Goal: Transaction & Acquisition: Book appointment/travel/reservation

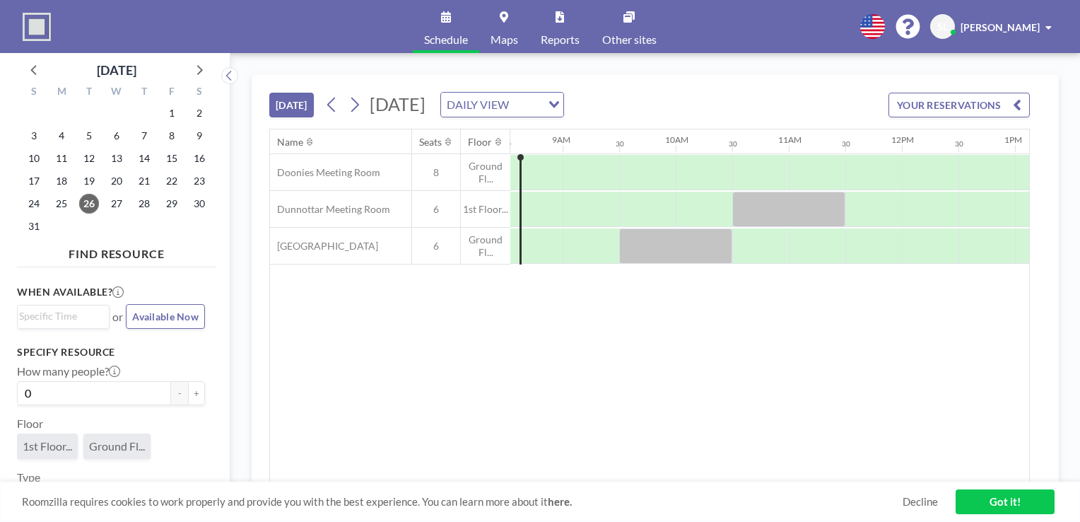
scroll to position [0, 981]
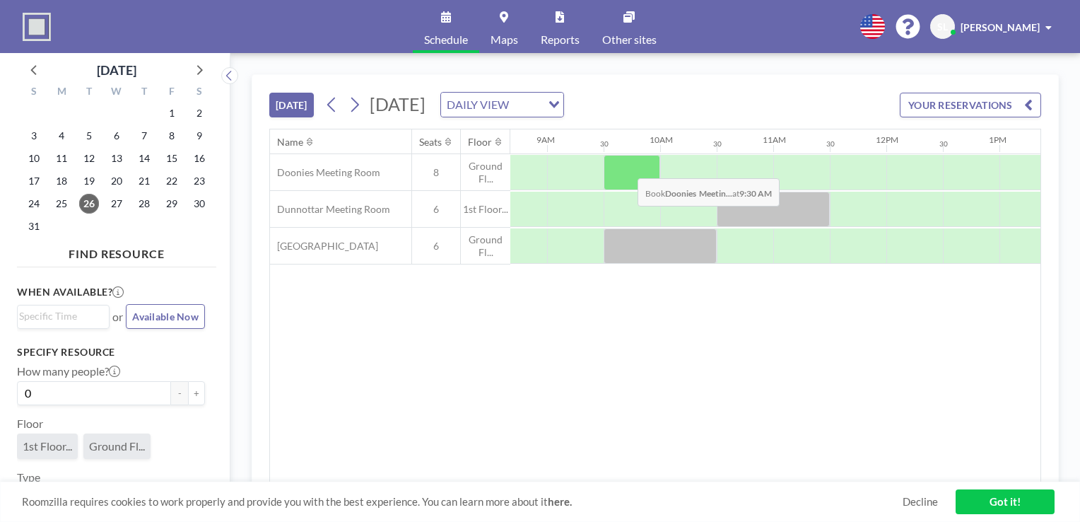
click at [626, 167] on div at bounding box center [632, 172] width 57 height 35
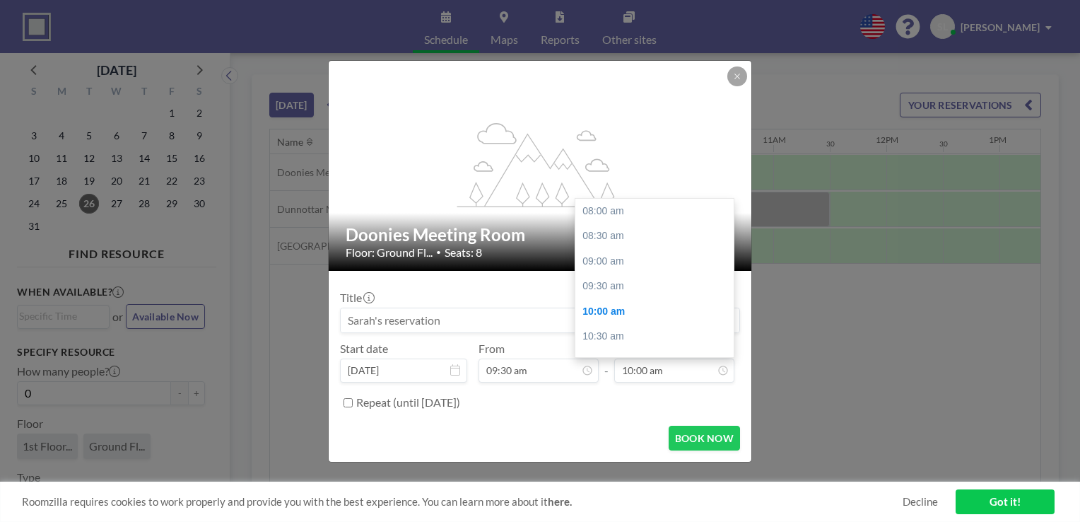
scroll to position [100, 0]
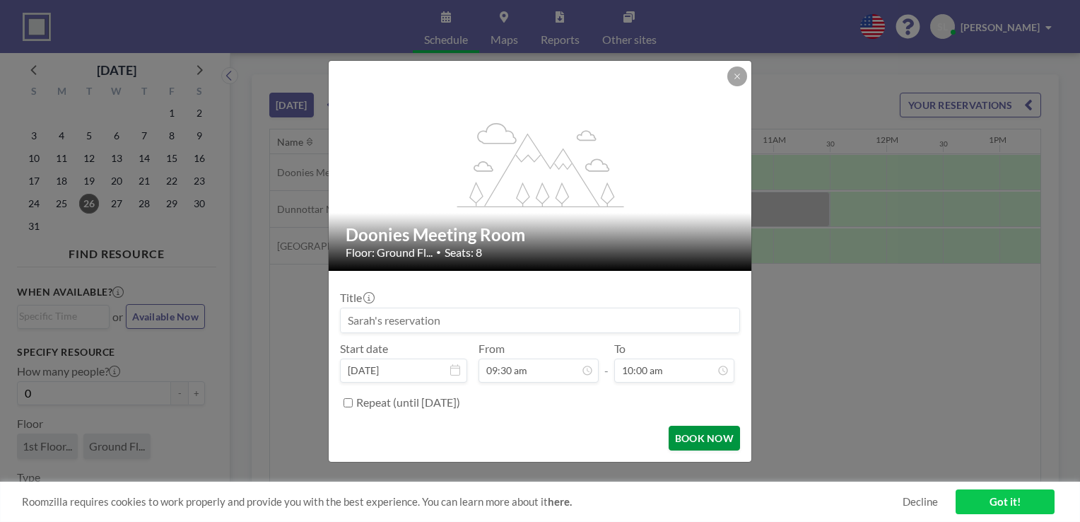
click at [678, 440] on button "BOOK NOW" at bounding box center [704, 437] width 71 height 25
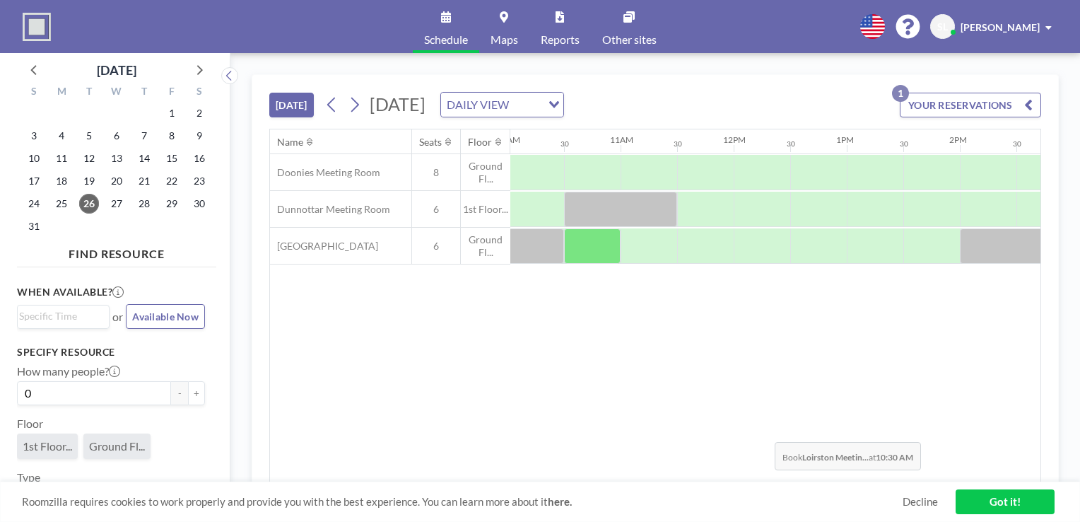
scroll to position [0, 1102]
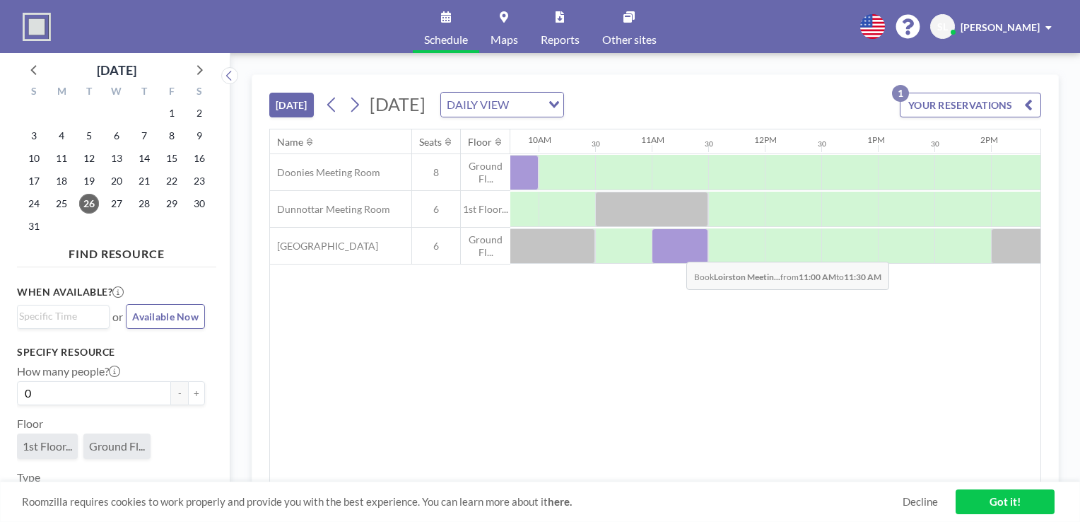
click at [675, 250] on div at bounding box center [680, 245] width 57 height 35
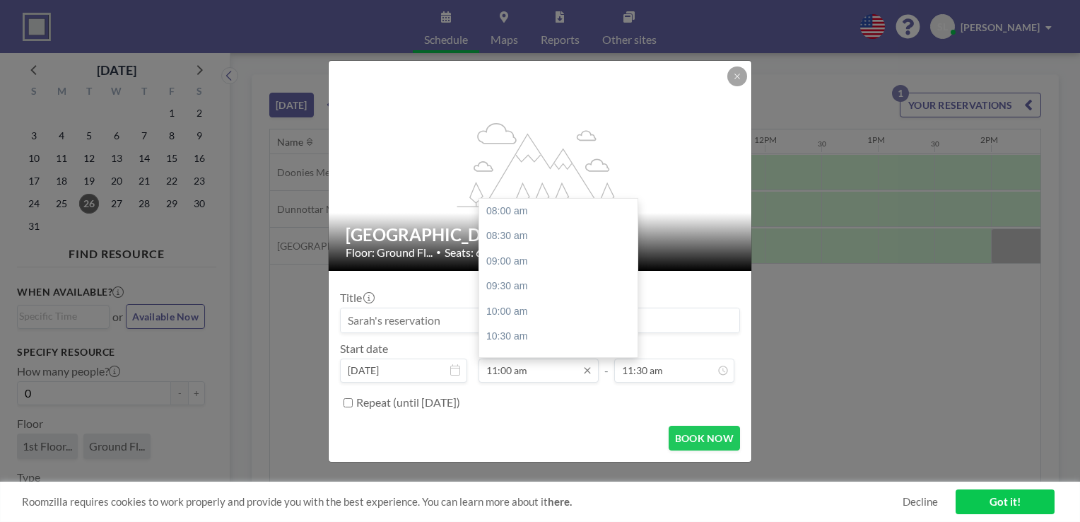
scroll to position [151, 0]
click at [514, 370] on input "11:00 am" at bounding box center [538, 370] width 120 height 24
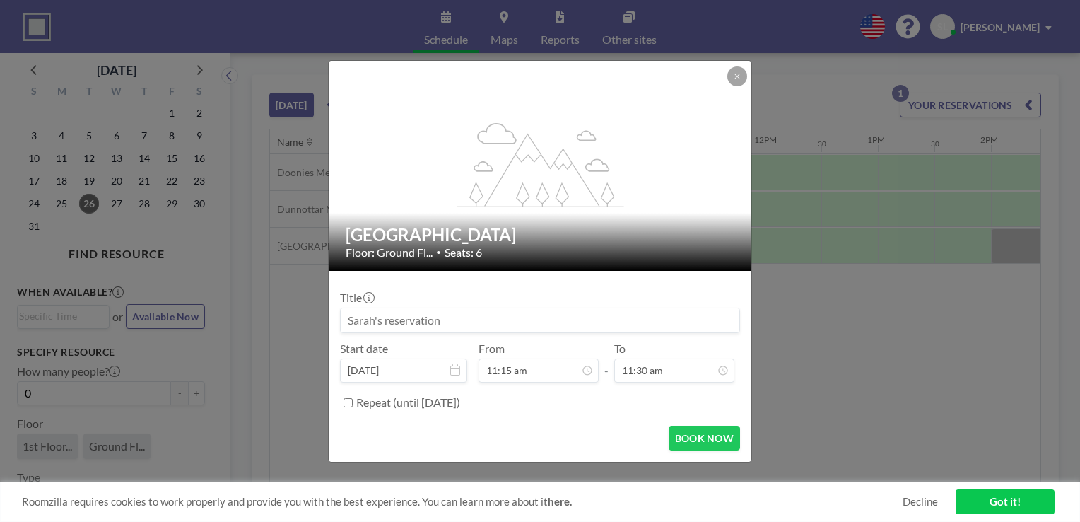
type input "11:15 am"
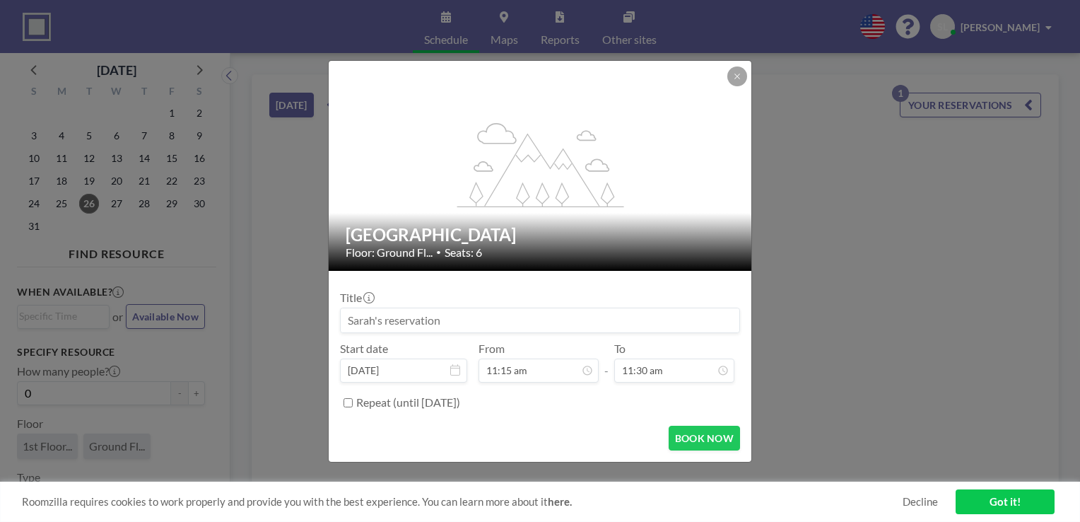
click at [687, 358] on div "To 11:30 am" at bounding box center [674, 361] width 120 height 41
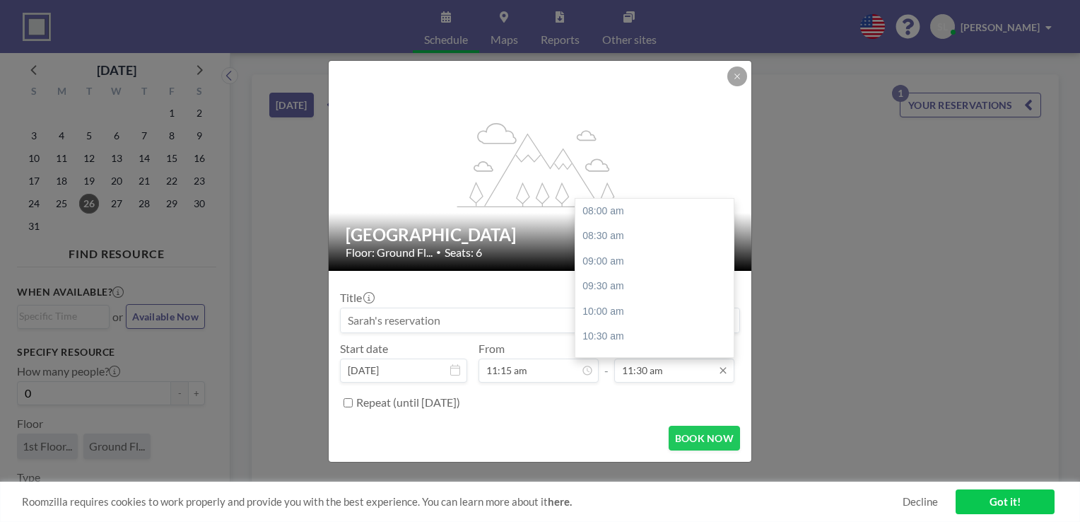
scroll to position [175, 0]
click at [683, 369] on input "11:30 am" at bounding box center [674, 370] width 120 height 24
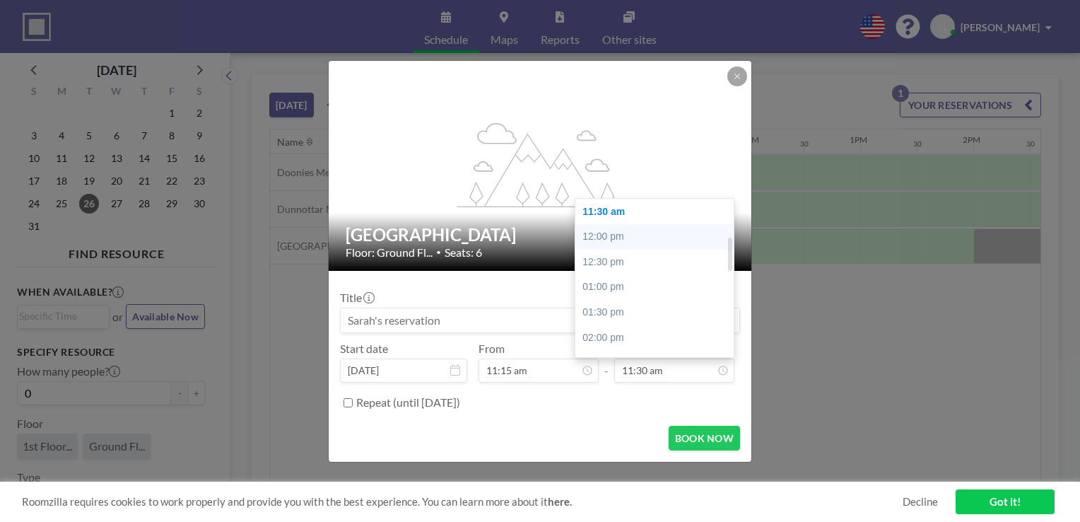
click at [630, 240] on div "12:00 pm" at bounding box center [657, 236] width 165 height 25
type input "12:00 pm"
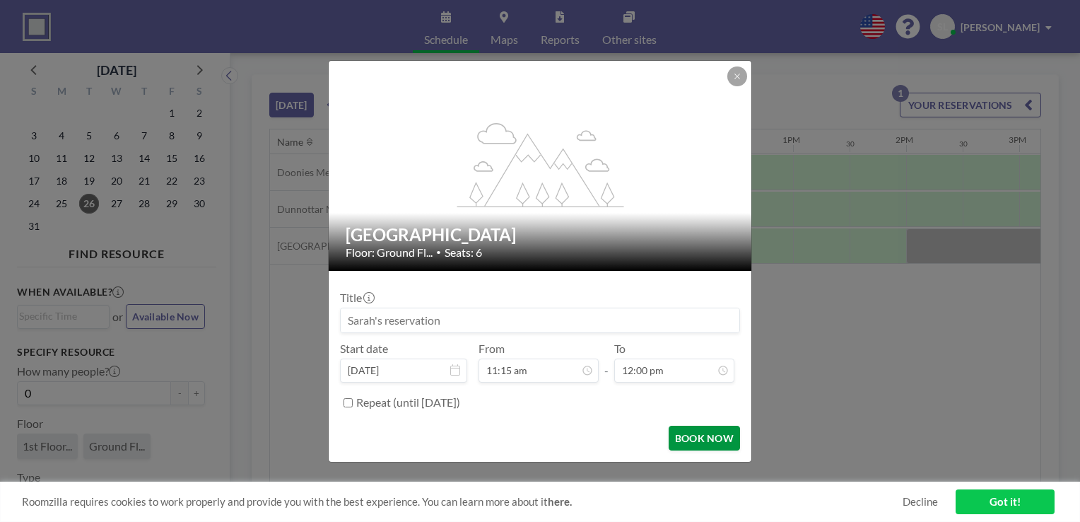
scroll to position [201, 0]
click at [701, 433] on button "BOOK NOW" at bounding box center [704, 437] width 71 height 25
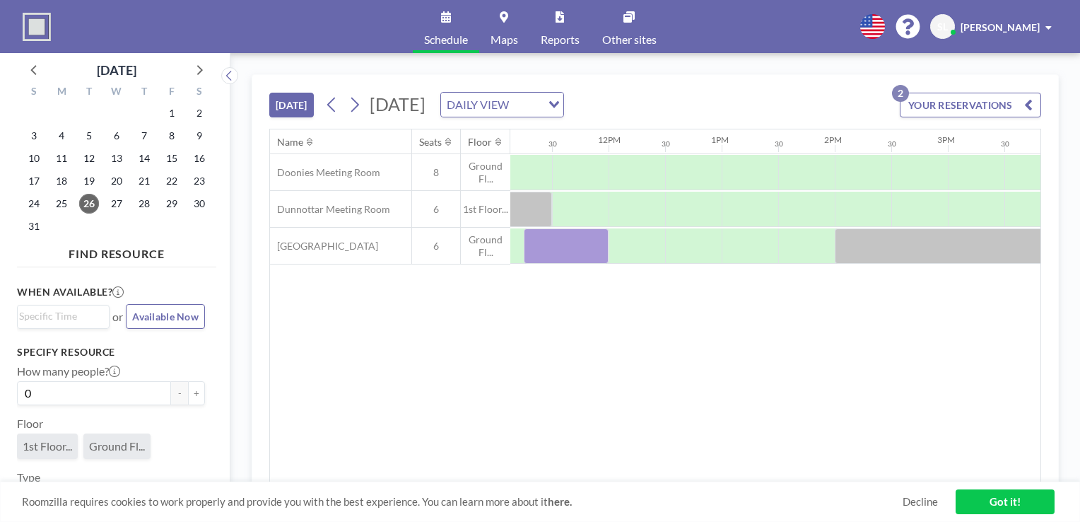
scroll to position [0, 1254]
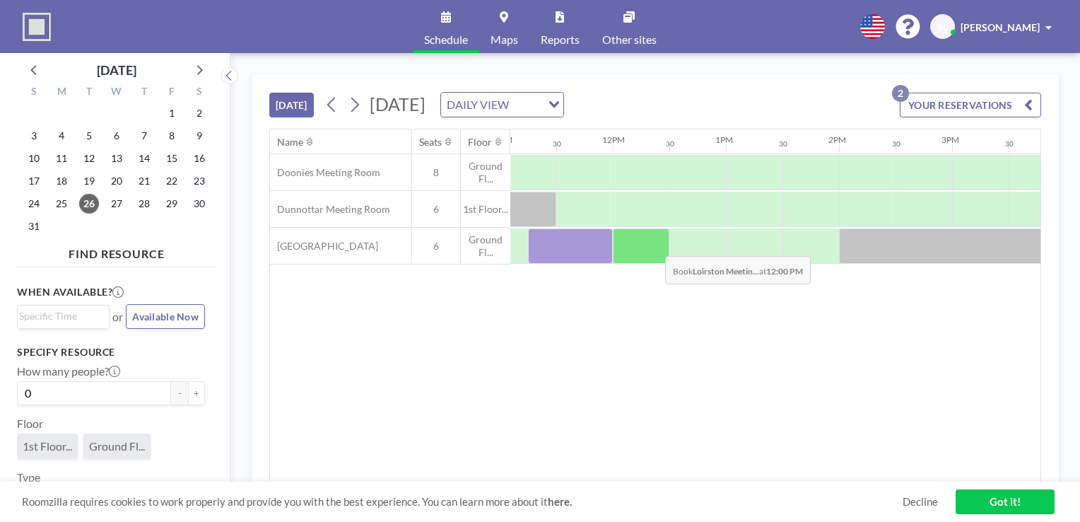
click at [654, 245] on div at bounding box center [641, 245] width 57 height 35
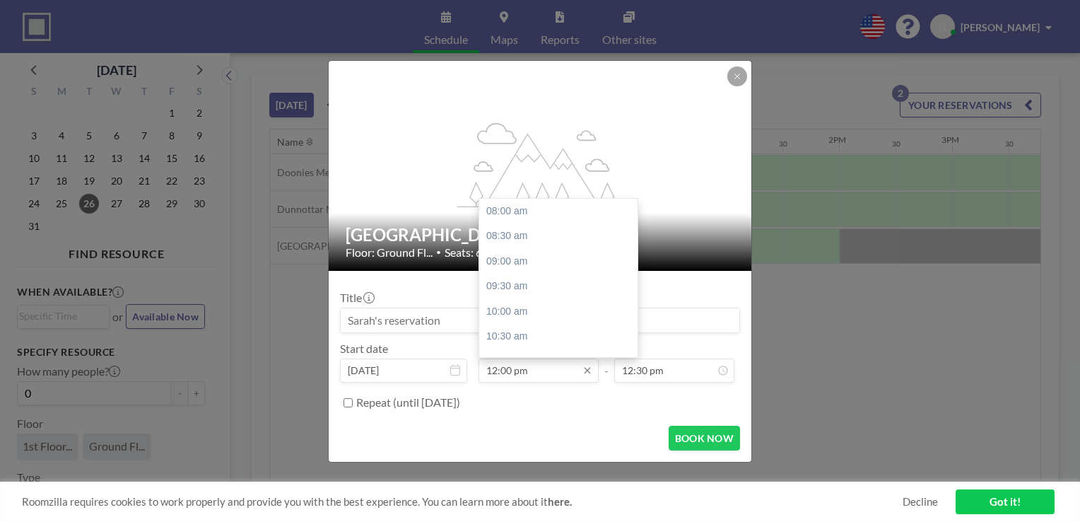
scroll to position [201, 0]
click at [512, 368] on input "12:00 pm" at bounding box center [538, 370] width 120 height 24
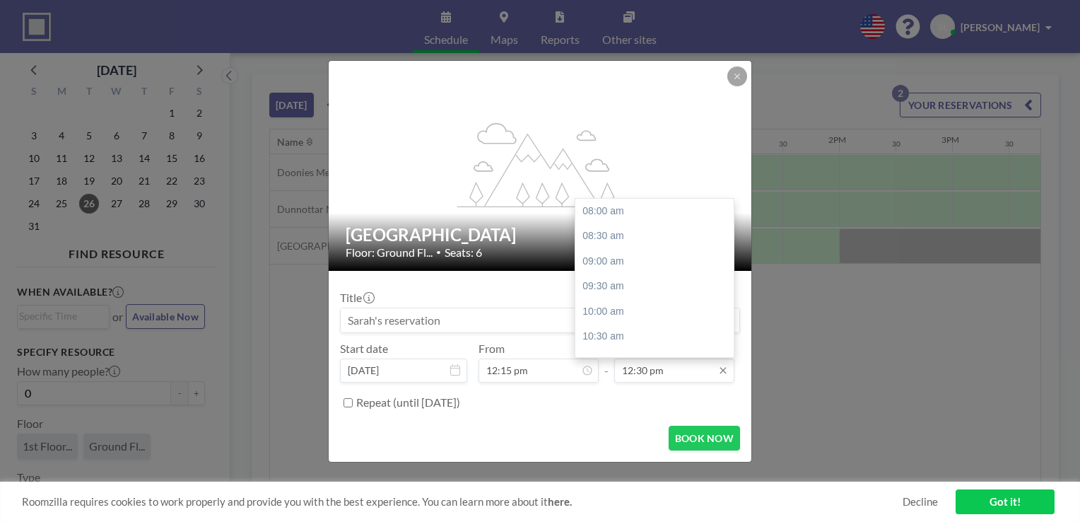
type input "12:15 pm"
click at [670, 367] on input "12:30 pm" at bounding box center [674, 370] width 120 height 24
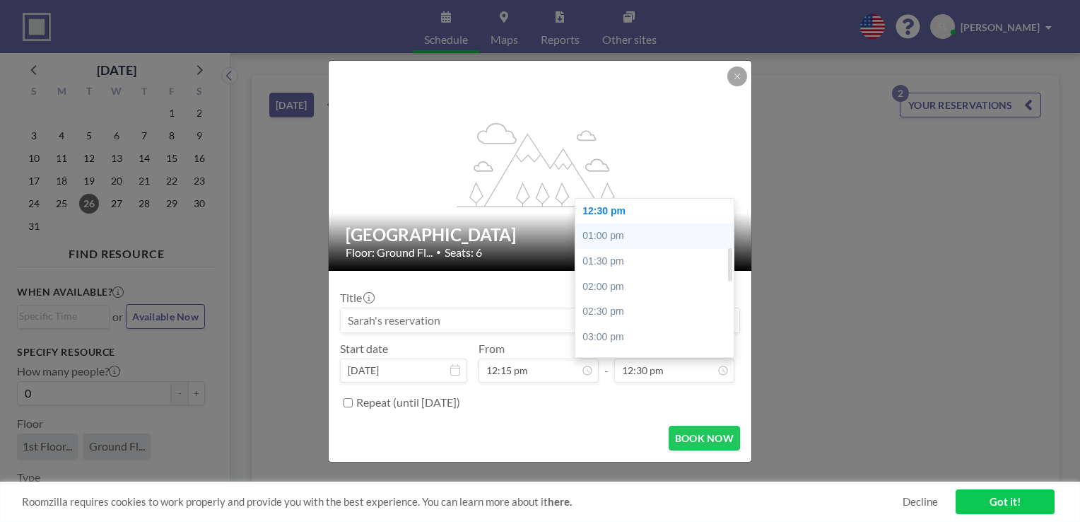
click at [642, 233] on div "01:00 pm" at bounding box center [657, 235] width 165 height 25
type input "01:00 pm"
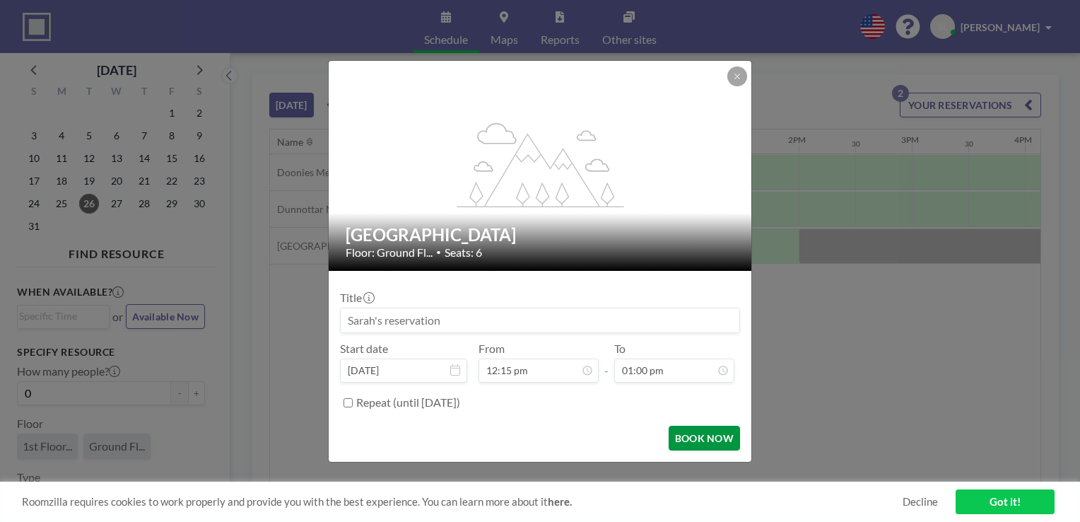
scroll to position [0, 1300]
click at [688, 442] on button "BOOK NOW" at bounding box center [704, 437] width 71 height 25
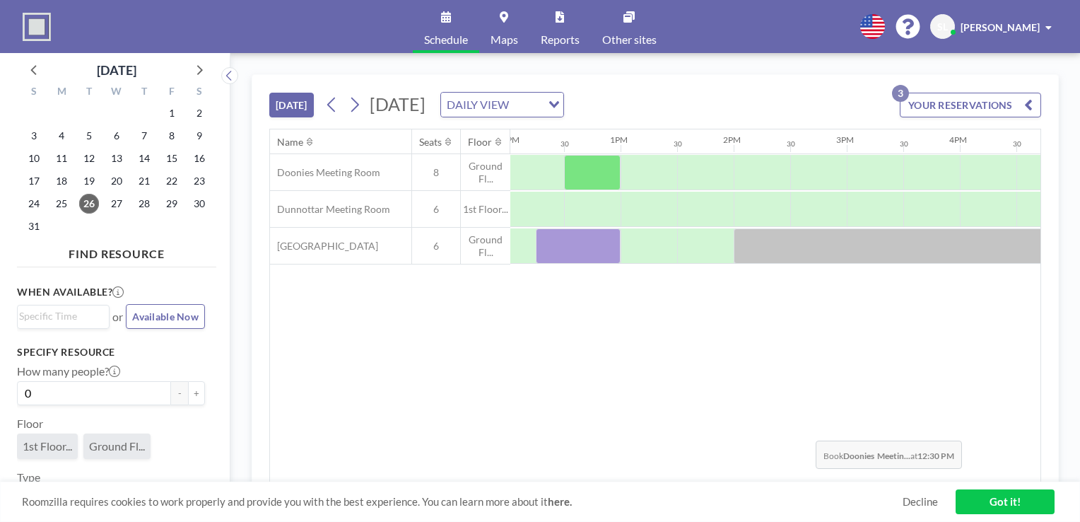
scroll to position [0, 1384]
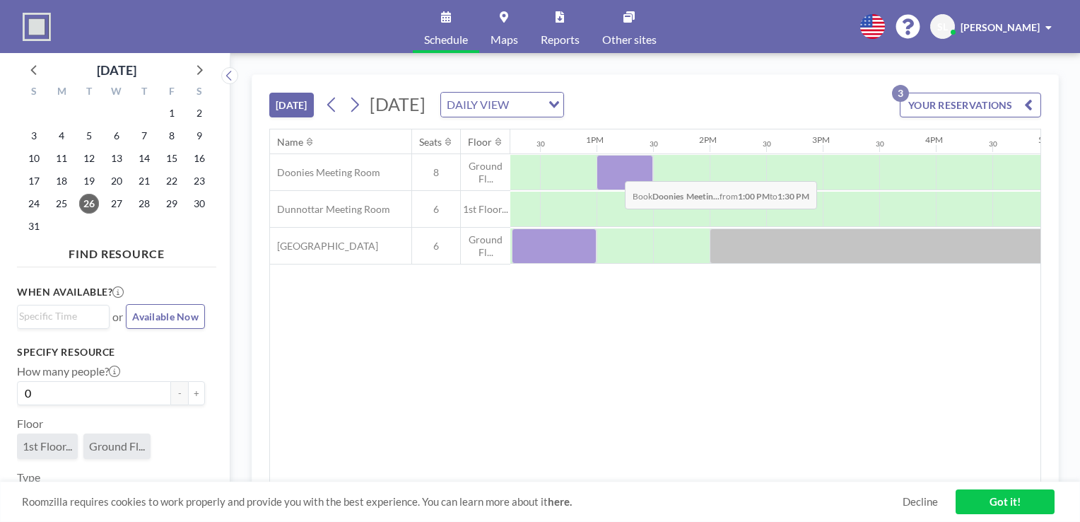
click at [613, 170] on div at bounding box center [624, 172] width 57 height 35
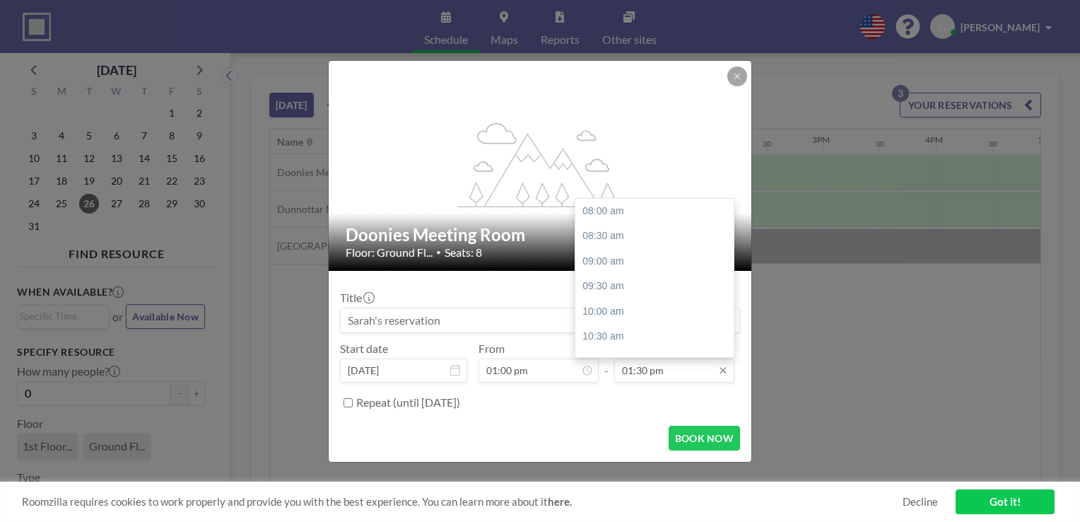
scroll to position [277, 0]
click at [628, 240] on div "02:00 pm" at bounding box center [657, 235] width 165 height 25
type input "02:00 pm"
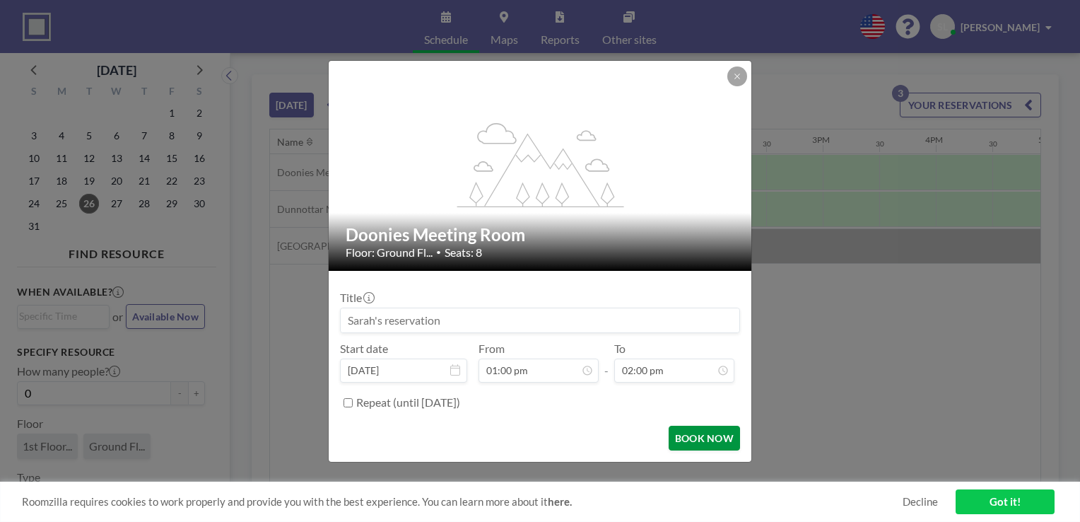
scroll to position [302, 0]
click at [693, 437] on button "BOOK NOW" at bounding box center [704, 437] width 71 height 25
